Goal: Find specific page/section: Find specific page/section

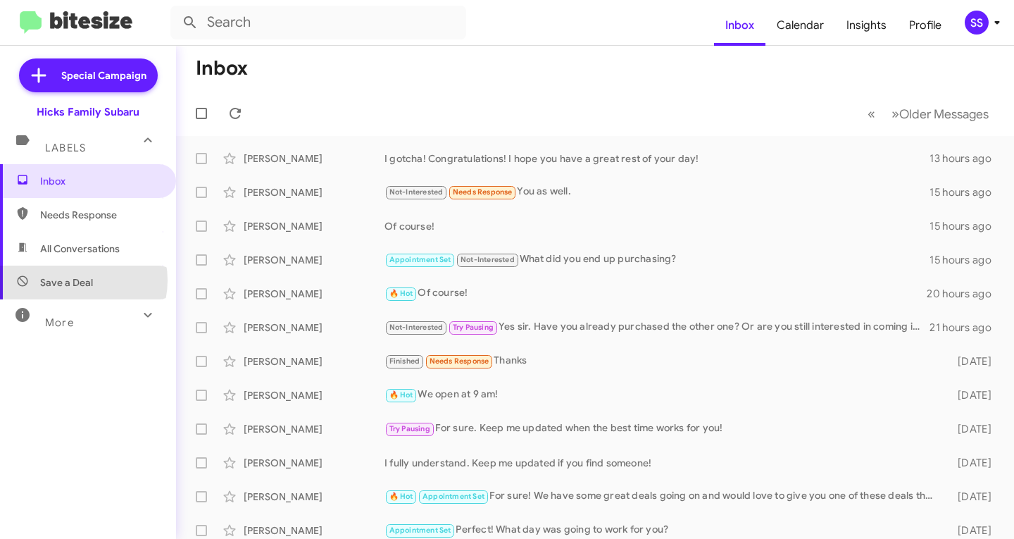
click at [74, 280] on span "Save a Deal" at bounding box center [66, 282] width 53 height 14
type input "in:not-interested"
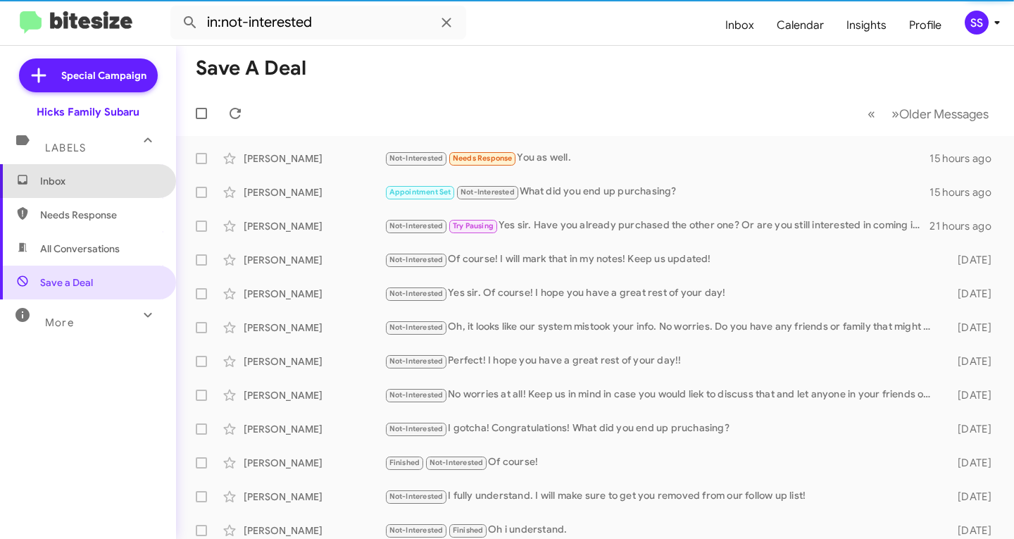
click at [93, 173] on span "Inbox" at bounding box center [88, 181] width 176 height 34
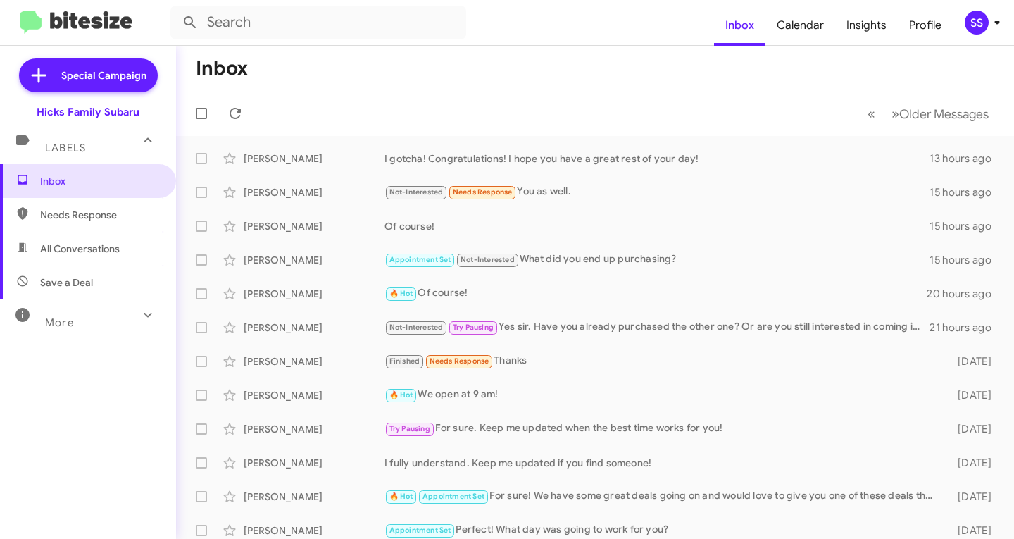
click at [85, 283] on span "Save a Deal" at bounding box center [66, 282] width 53 height 14
type input "in:not-interested"
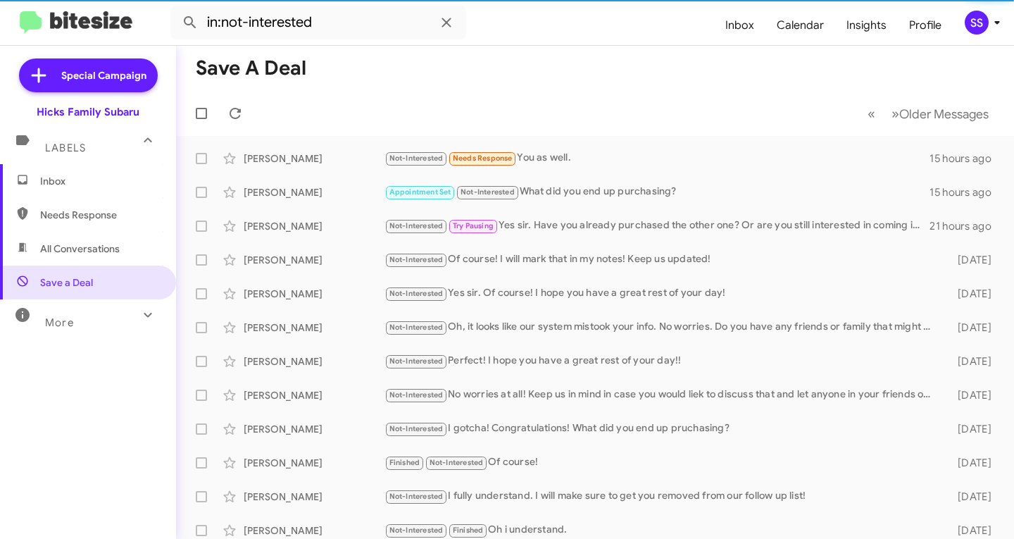
click at [91, 179] on span "Inbox" at bounding box center [100, 181] width 120 height 14
